Goal: Task Accomplishment & Management: Manage account settings

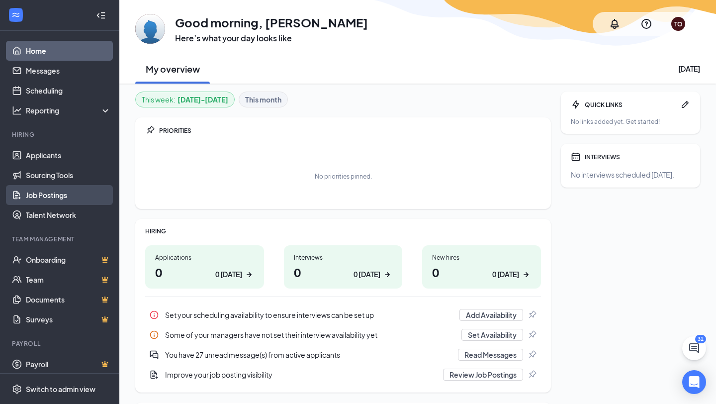
click at [78, 195] on link "Job Postings" at bounding box center [68, 195] width 85 height 20
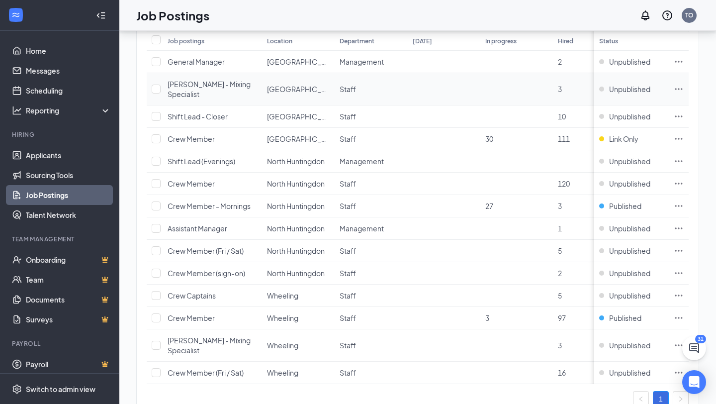
scroll to position [157, 0]
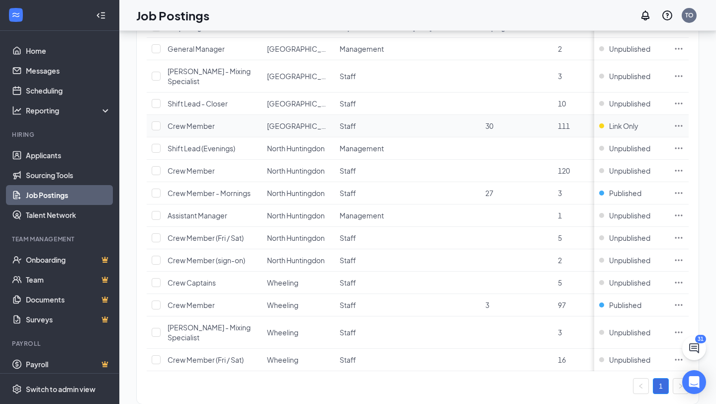
click at [680, 121] on icon "Ellipses" at bounding box center [679, 126] width 10 height 10
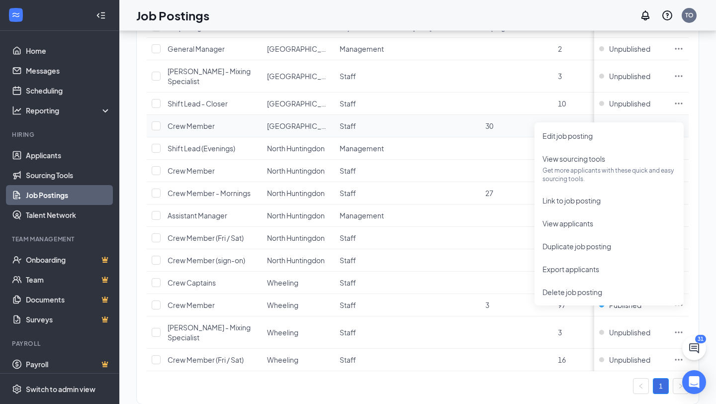
click at [603, 121] on div "Link Only" at bounding box center [618, 126] width 39 height 10
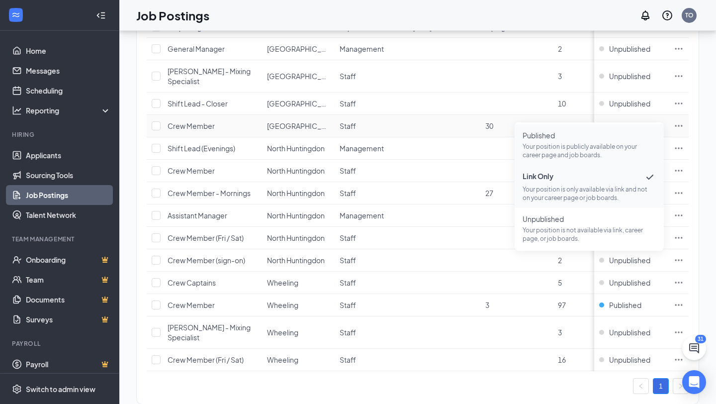
click at [573, 147] on p "Your position is publicly available on your career page and job boards." at bounding box center [589, 150] width 133 height 17
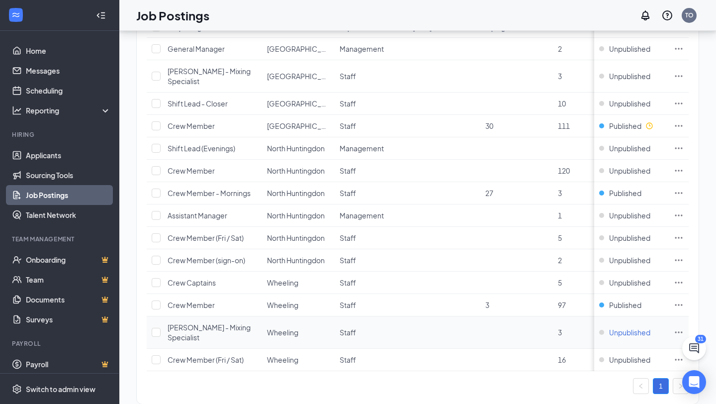
click at [602, 327] on div "Unpublished" at bounding box center [624, 332] width 51 height 10
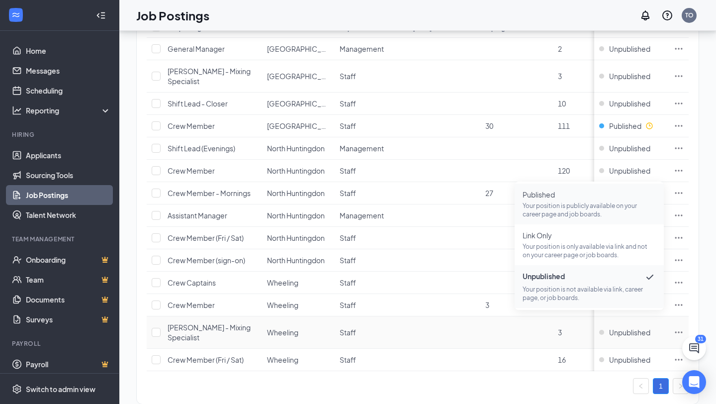
click at [572, 199] on span "Published" at bounding box center [589, 194] width 133 height 10
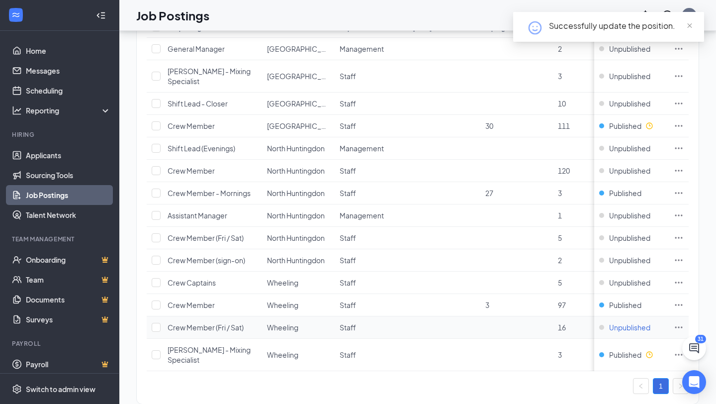
click at [603, 322] on div "Unpublished" at bounding box center [624, 327] width 51 height 10
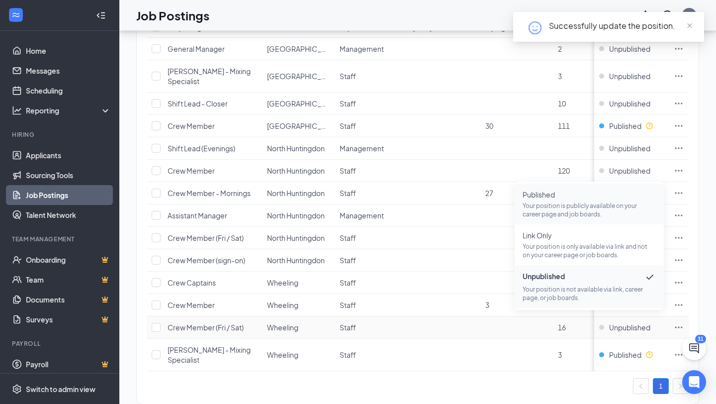
click at [573, 203] on p "Your position is publicly available on your career page and job boards." at bounding box center [589, 209] width 133 height 17
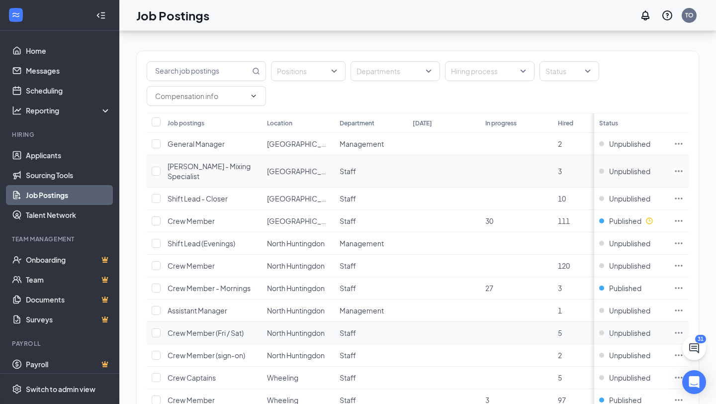
scroll to position [159, 0]
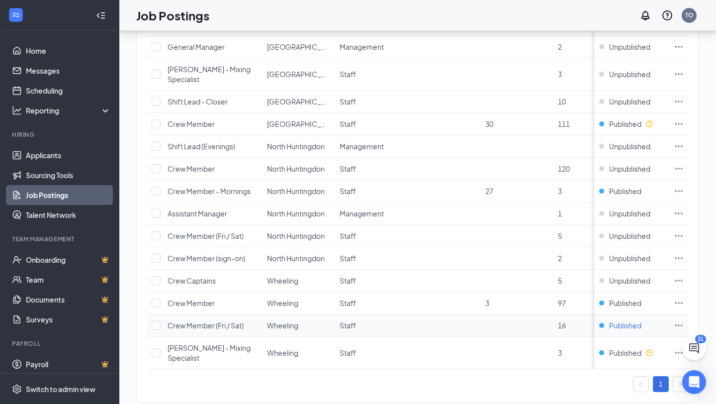
click at [599, 320] on div "Published" at bounding box center [620, 325] width 42 height 10
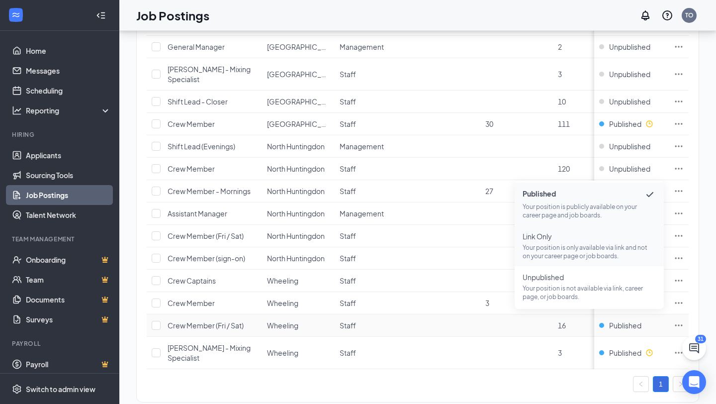
click at [571, 249] on p "Your position is only available via link and not on your career page or job boa…" at bounding box center [589, 251] width 133 height 17
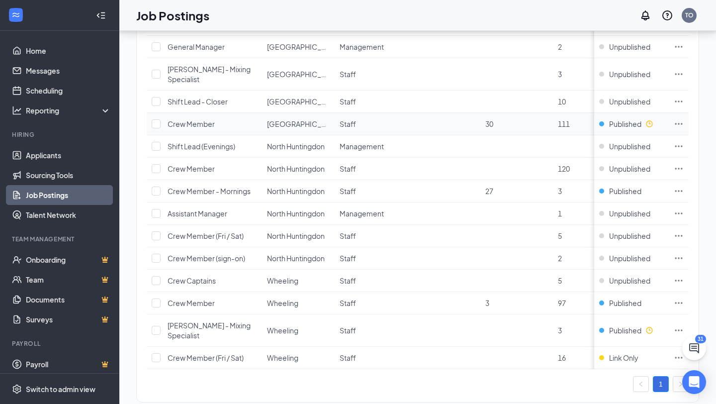
click at [675, 119] on icon "Ellipses" at bounding box center [679, 124] width 10 height 10
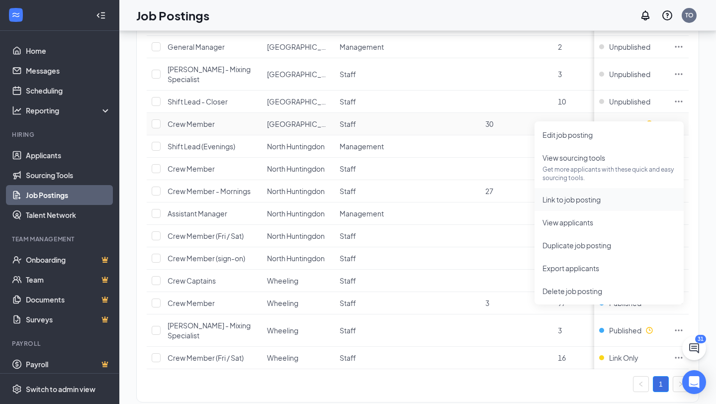
click at [581, 201] on span "Link to job posting" at bounding box center [572, 199] width 58 height 9
